Goal: Book appointment/travel/reservation

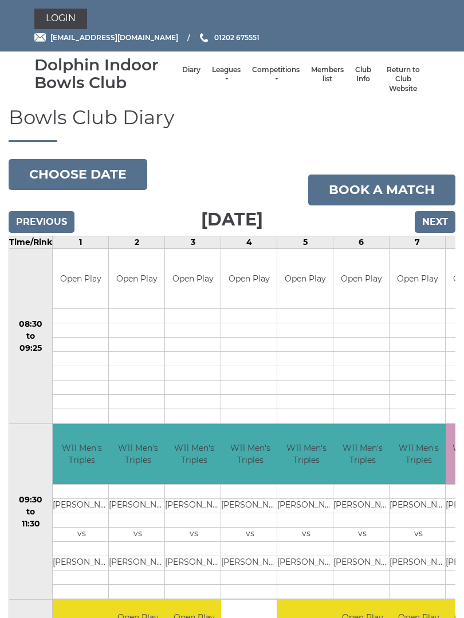
scroll to position [57, 0]
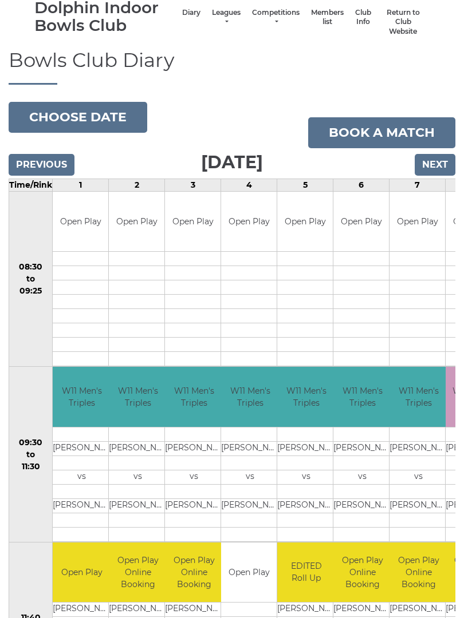
click at [378, 136] on link "Book a match" at bounding box center [381, 132] width 147 height 31
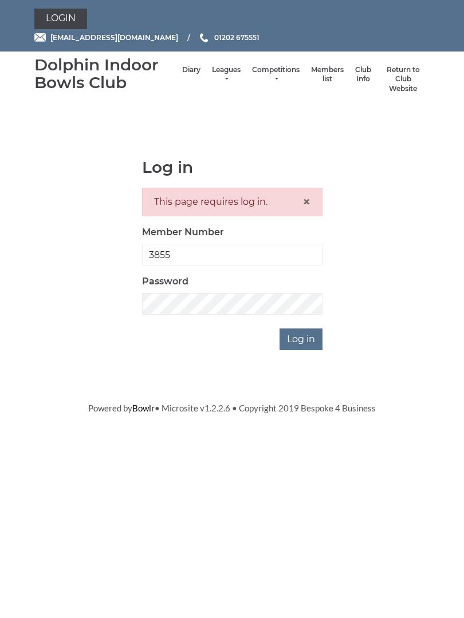
type input "3855"
click at [302, 338] on input "Log in" at bounding box center [300, 340] width 43 height 22
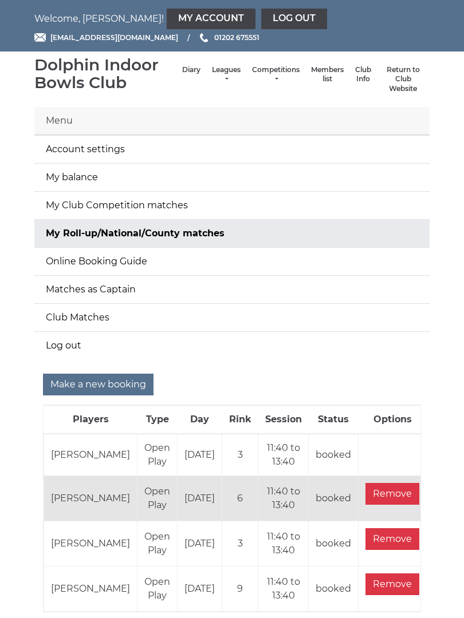
click at [93, 385] on input "Make a new booking" at bounding box center [98, 385] width 111 height 22
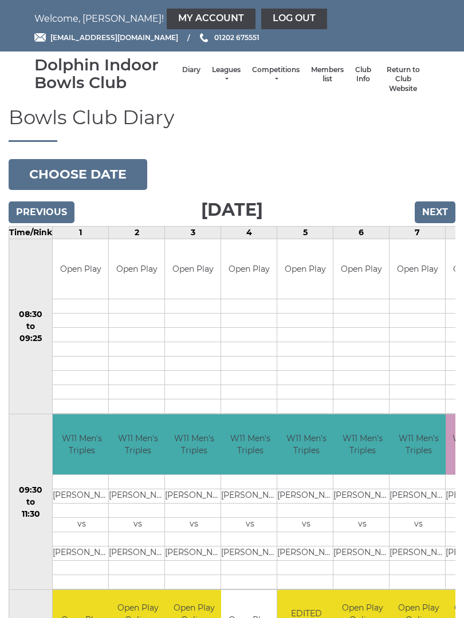
click at [89, 172] on button "Choose date" at bounding box center [78, 174] width 139 height 31
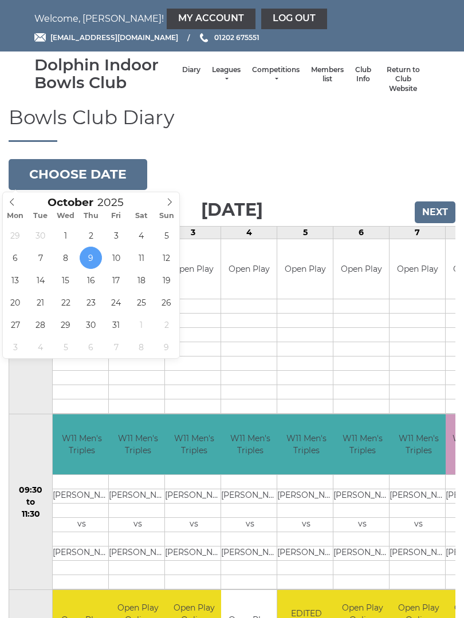
type input "[DATE]"
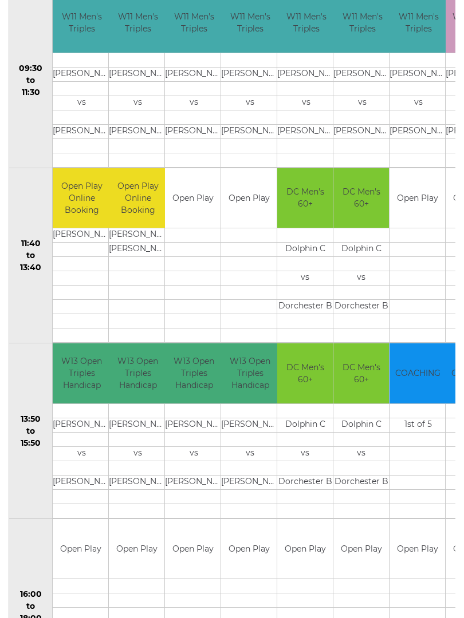
click at [0, 0] on link "Book slot" at bounding box center [0, 0] width 0 height 0
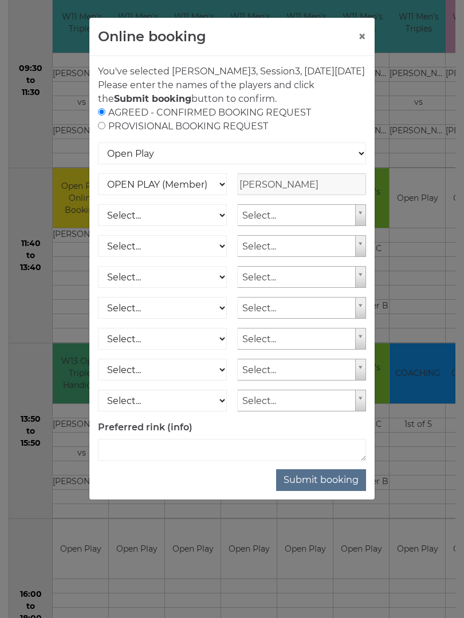
click at [319, 491] on button "Submit booking" at bounding box center [321, 481] width 90 height 22
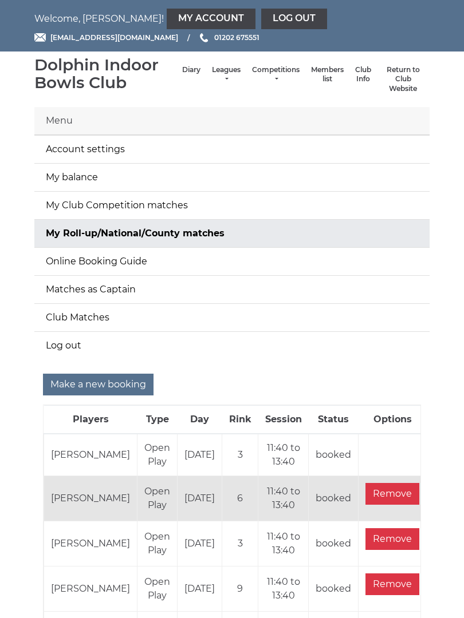
click at [261, 19] on link "Log out" at bounding box center [294, 19] width 66 height 21
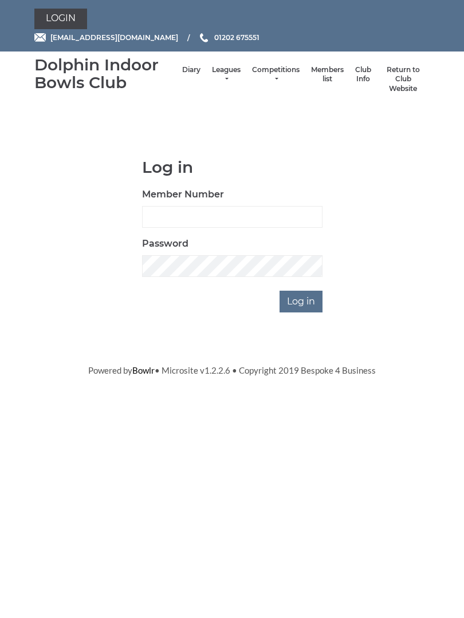
click at [182, 75] on link "Diary" at bounding box center [191, 70] width 18 height 10
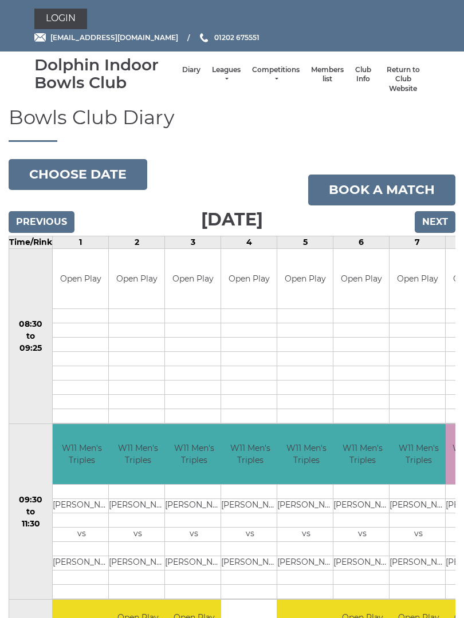
click at [84, 169] on button "Choose date" at bounding box center [78, 174] width 139 height 31
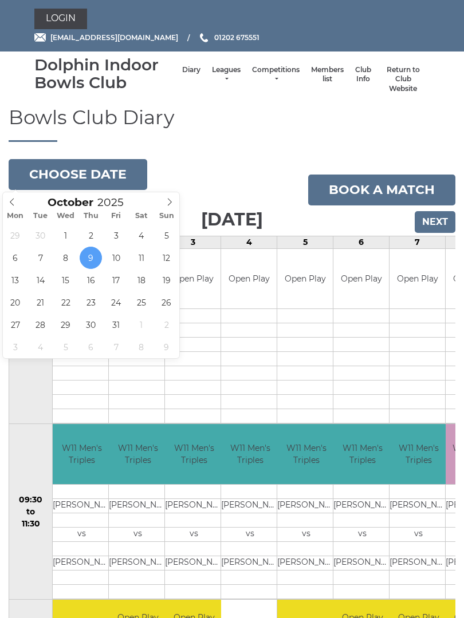
type input "[DATE]"
